Goal: Browse casually

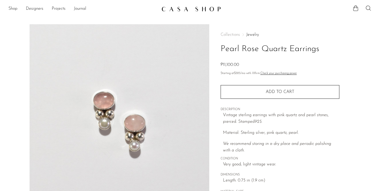
scroll to position [31, 0]
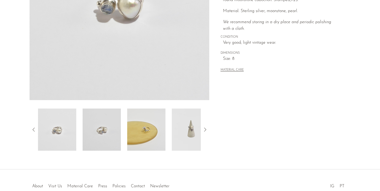
scroll to position [129, 0]
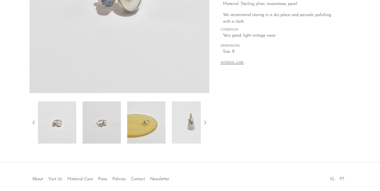
click at [193, 128] on img at bounding box center [191, 123] width 38 height 42
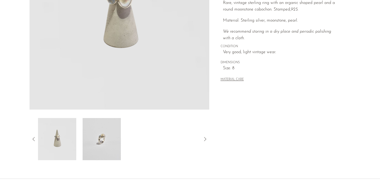
scroll to position [116, 0]
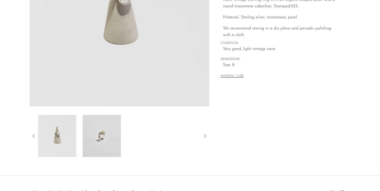
click at [62, 127] on img at bounding box center [57, 136] width 38 height 42
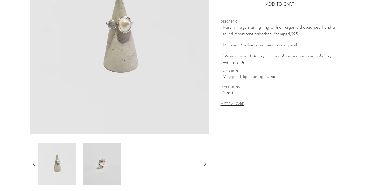
scroll to position [87, 0]
click at [102, 162] on img at bounding box center [102, 165] width 38 height 42
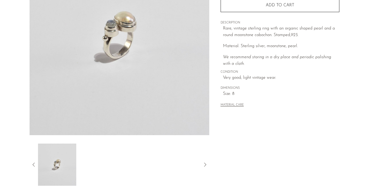
scroll to position [0, 0]
